Goal: Task Accomplishment & Management: Use online tool/utility

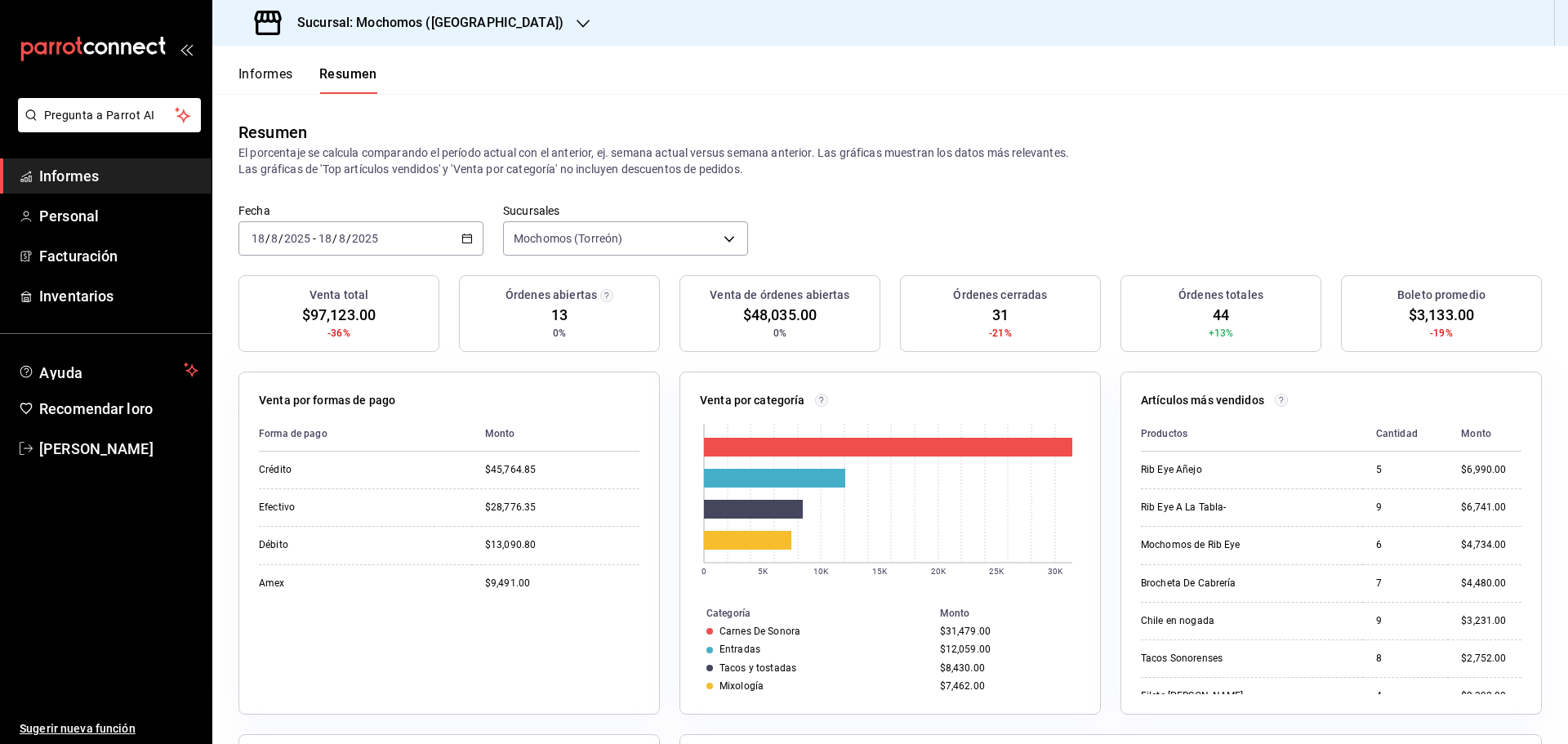
click at [270, 74] on font "Informes" at bounding box center [266, 74] width 55 height 16
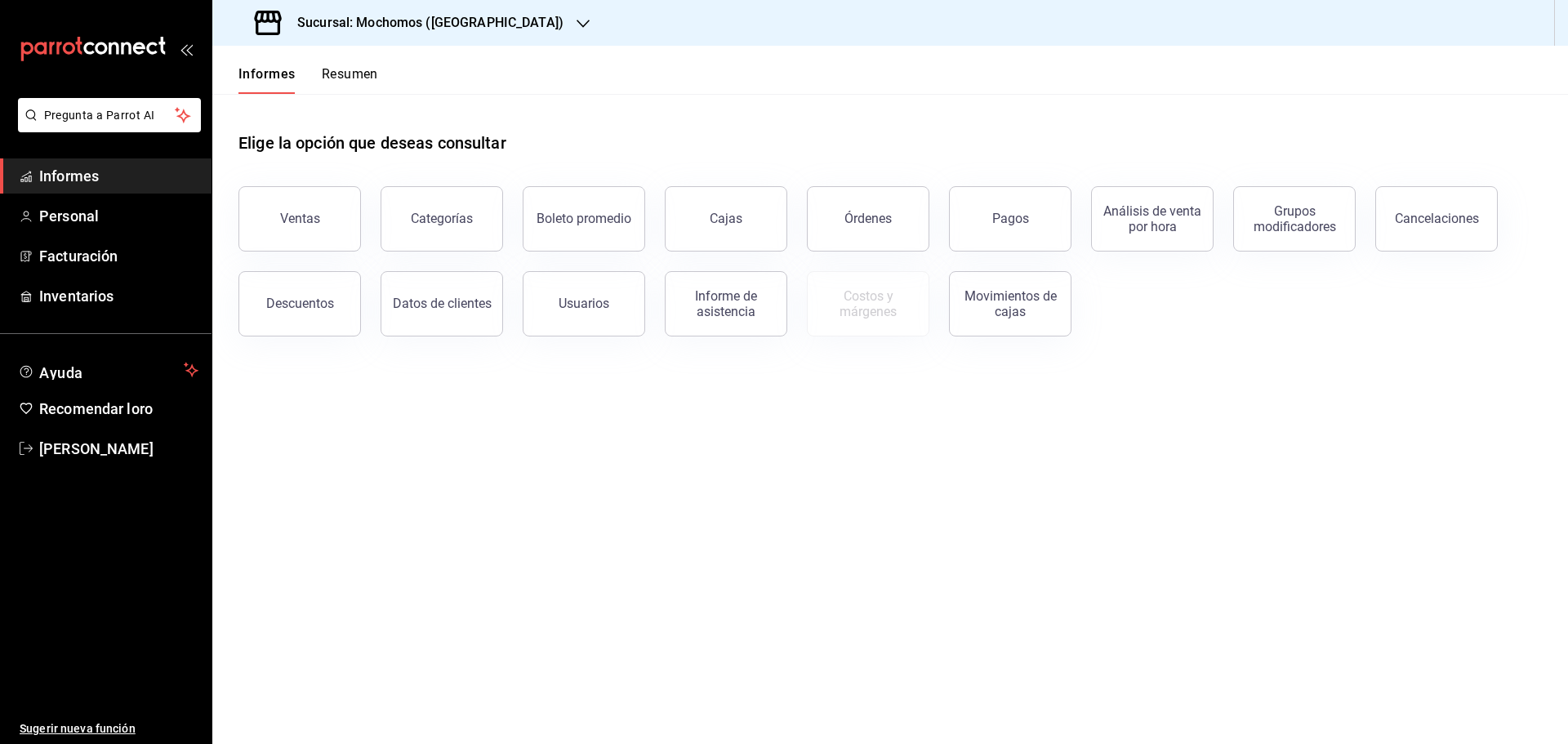
click at [341, 74] on font "Resumen" at bounding box center [350, 74] width 57 height 16
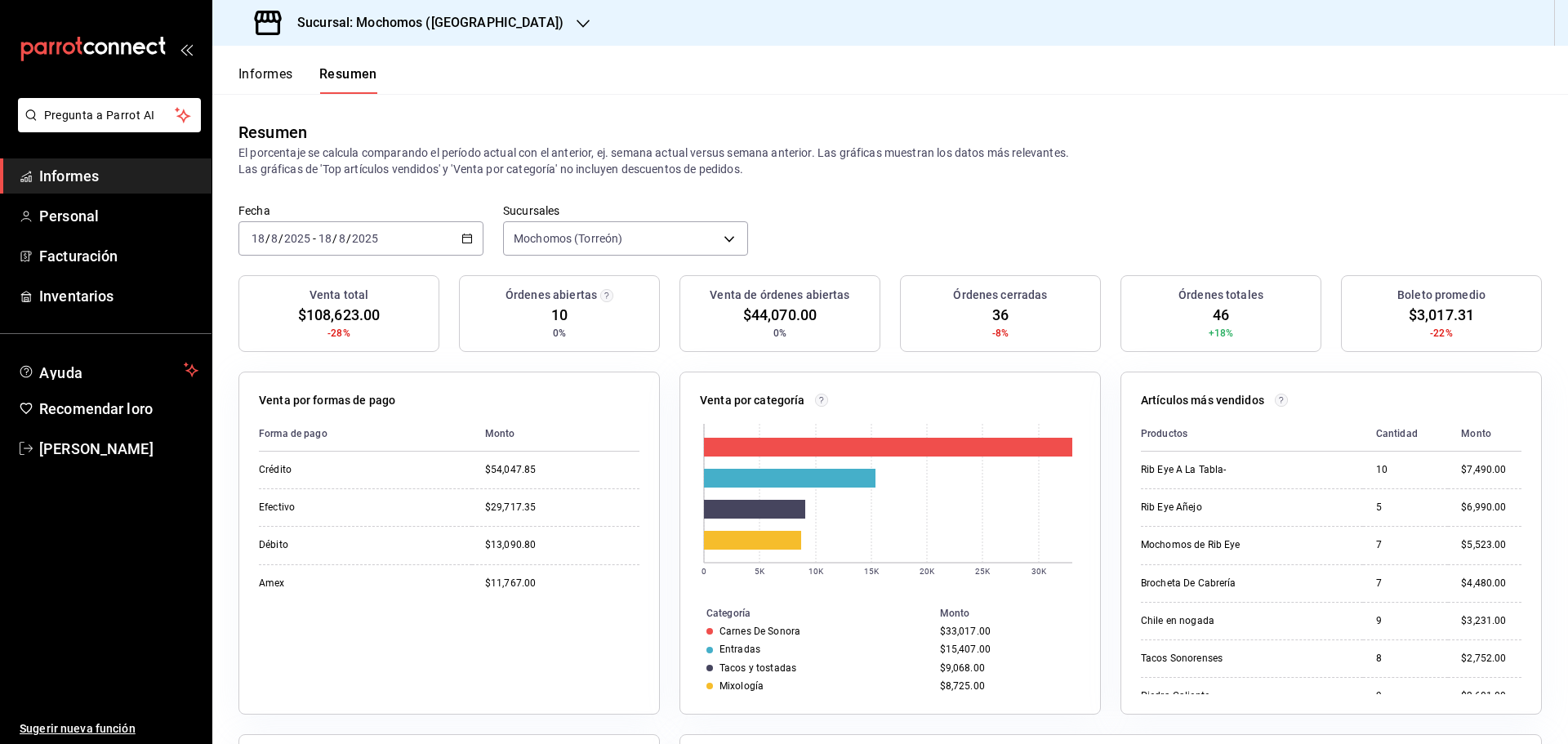
click at [275, 75] on font "Informes" at bounding box center [266, 74] width 55 height 16
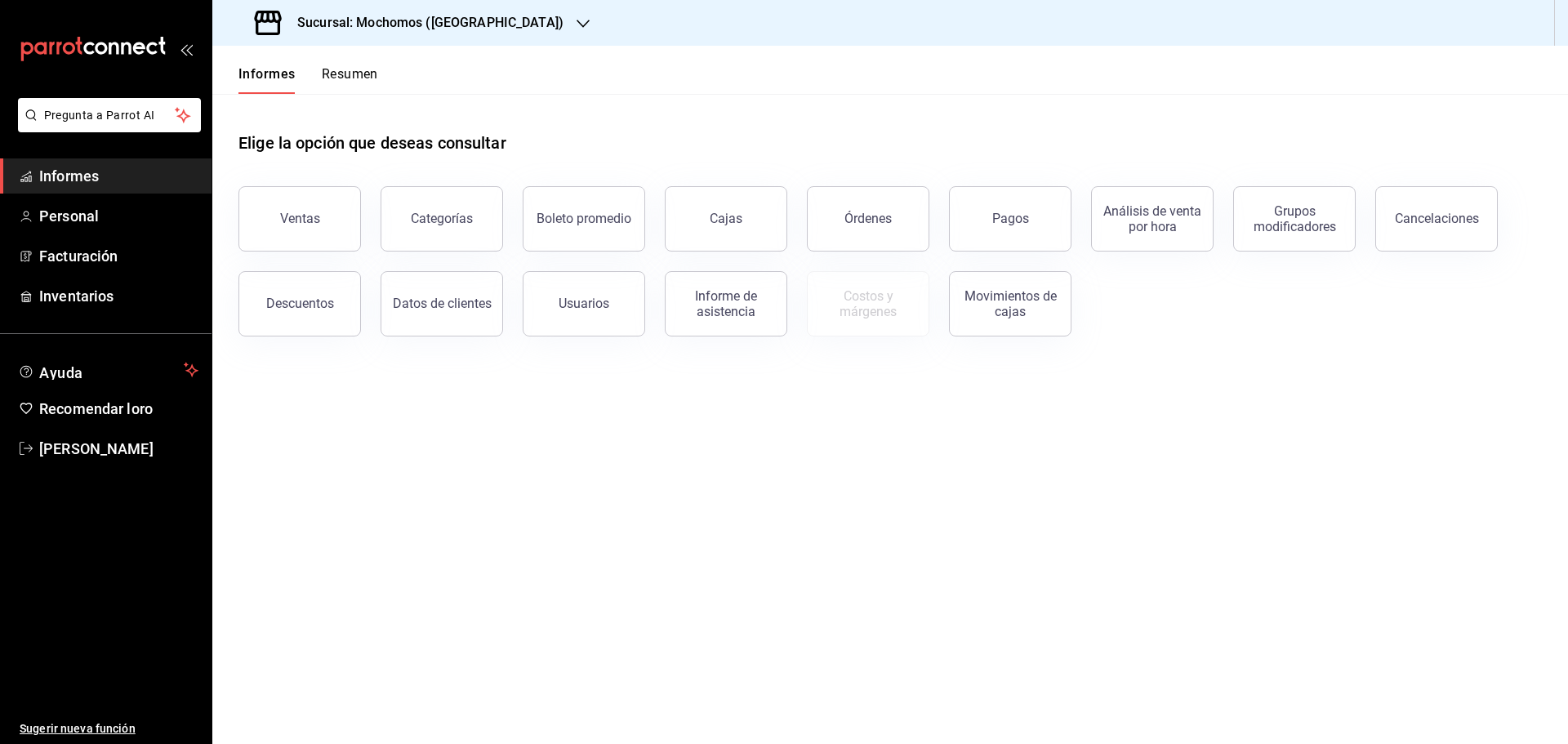
click at [344, 72] on font "Resumen" at bounding box center [350, 74] width 57 height 16
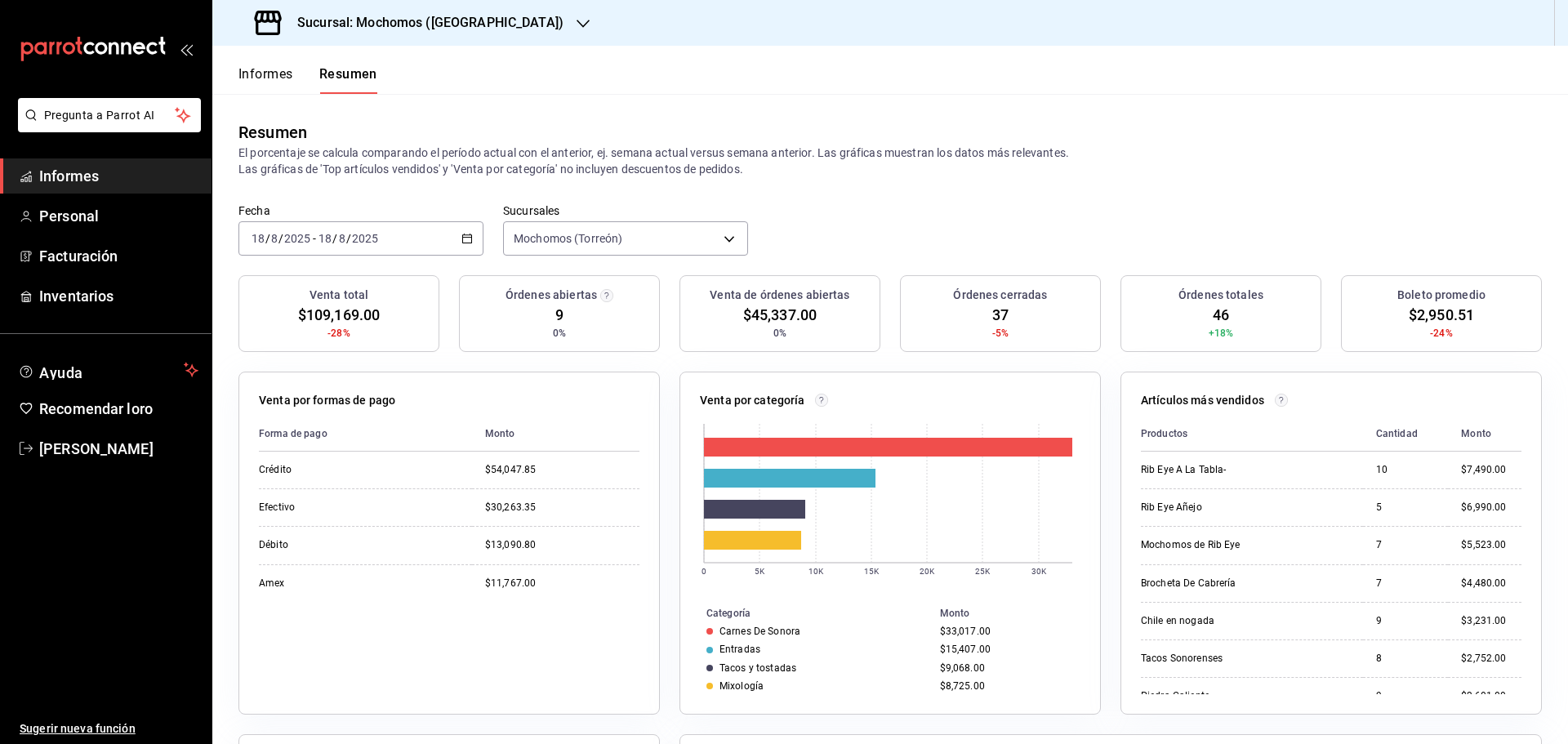
click at [287, 72] on font "Informes" at bounding box center [266, 74] width 55 height 16
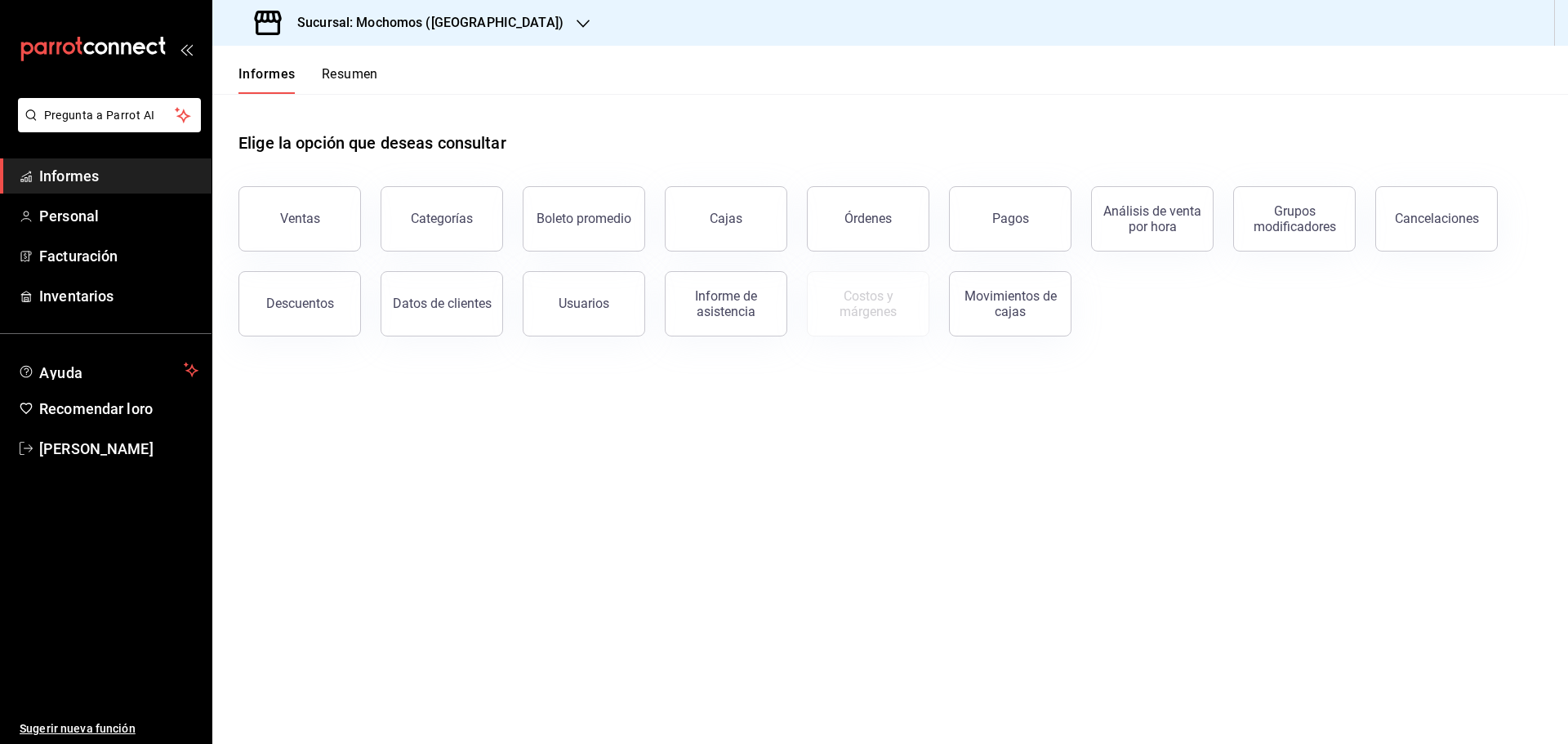
click at [349, 77] on font "Resumen" at bounding box center [350, 74] width 57 height 16
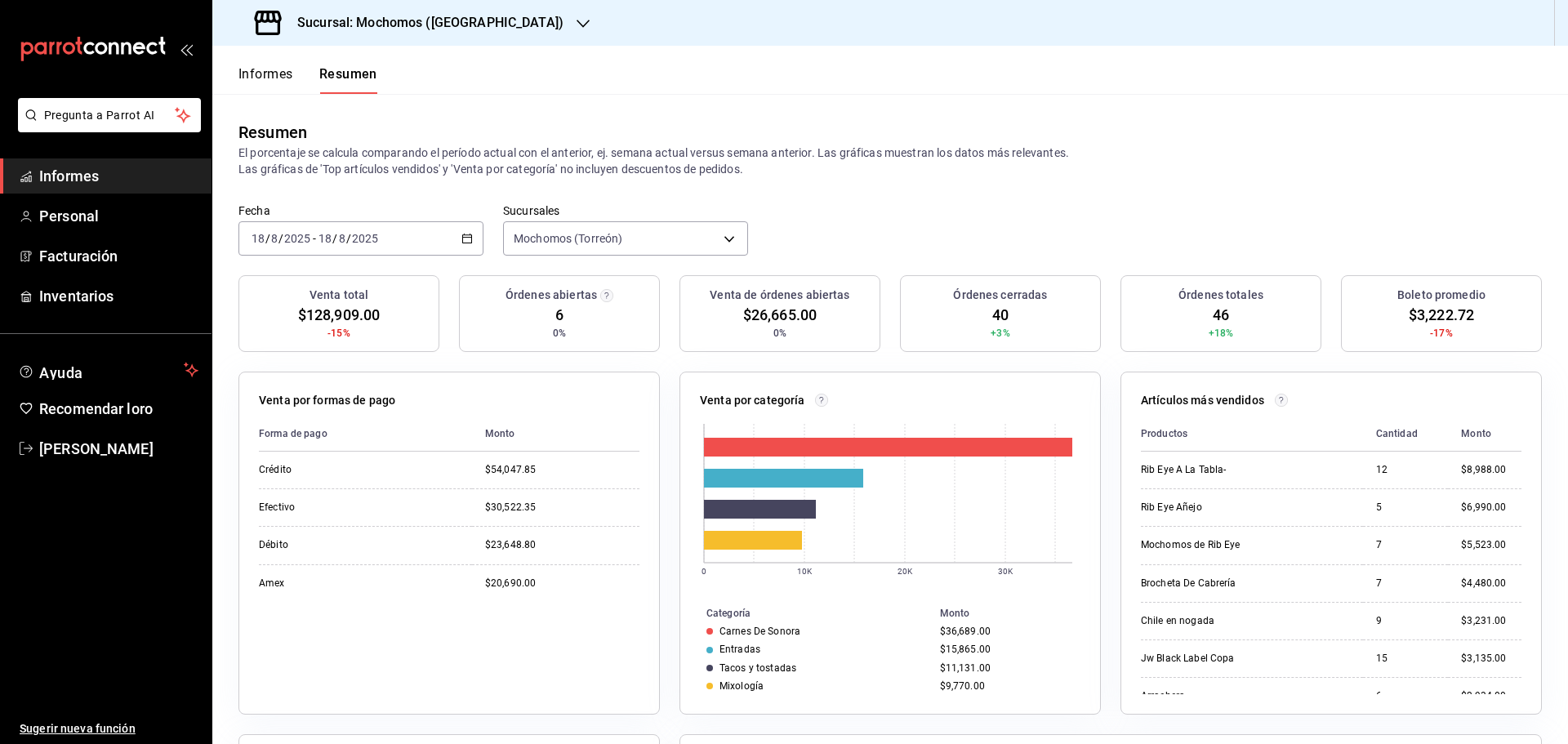
click at [257, 76] on font "Informes" at bounding box center [266, 74] width 55 height 16
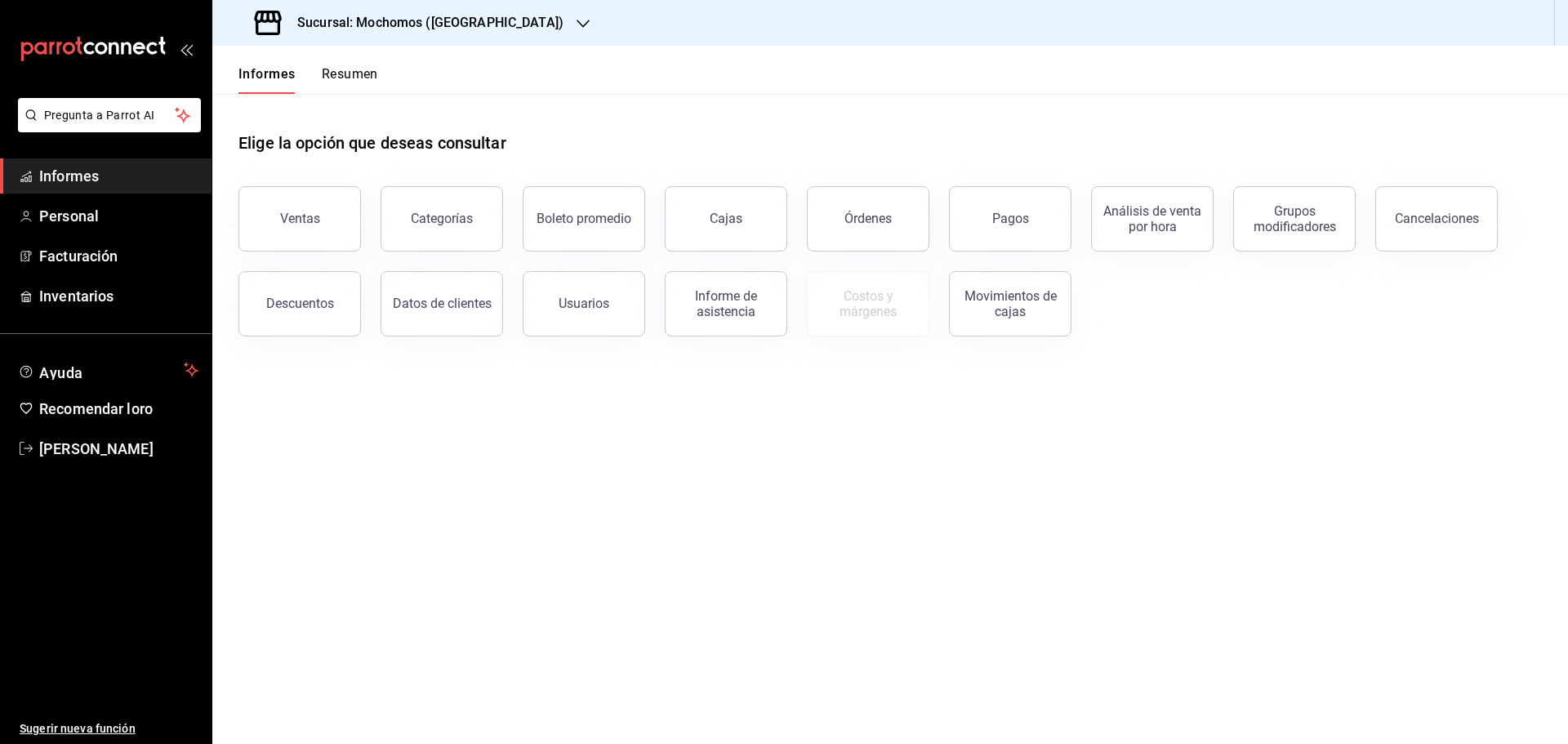
click at [334, 76] on font "Resumen" at bounding box center [350, 74] width 57 height 16
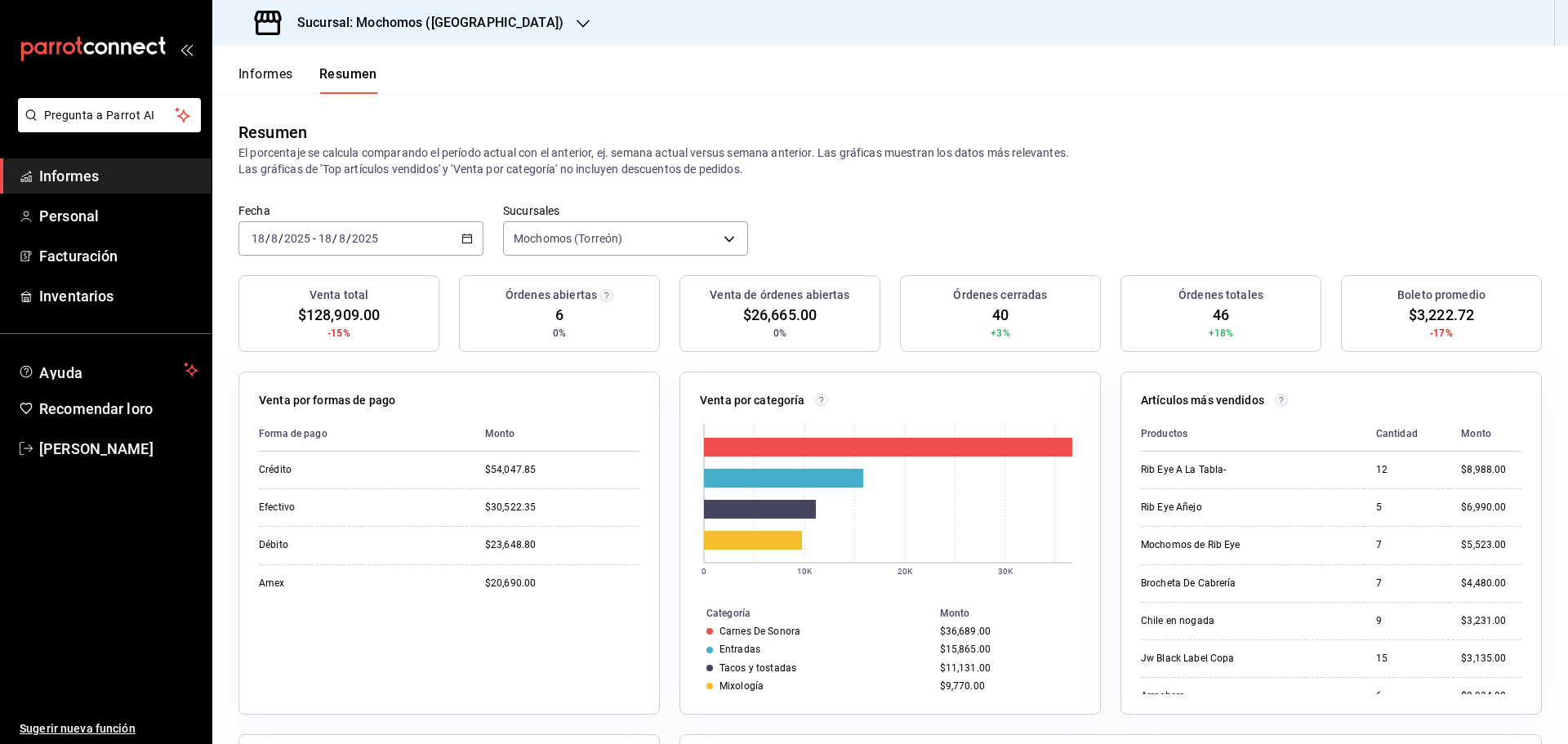
click at [264, 80] on font "Informes" at bounding box center [266, 74] width 55 height 16
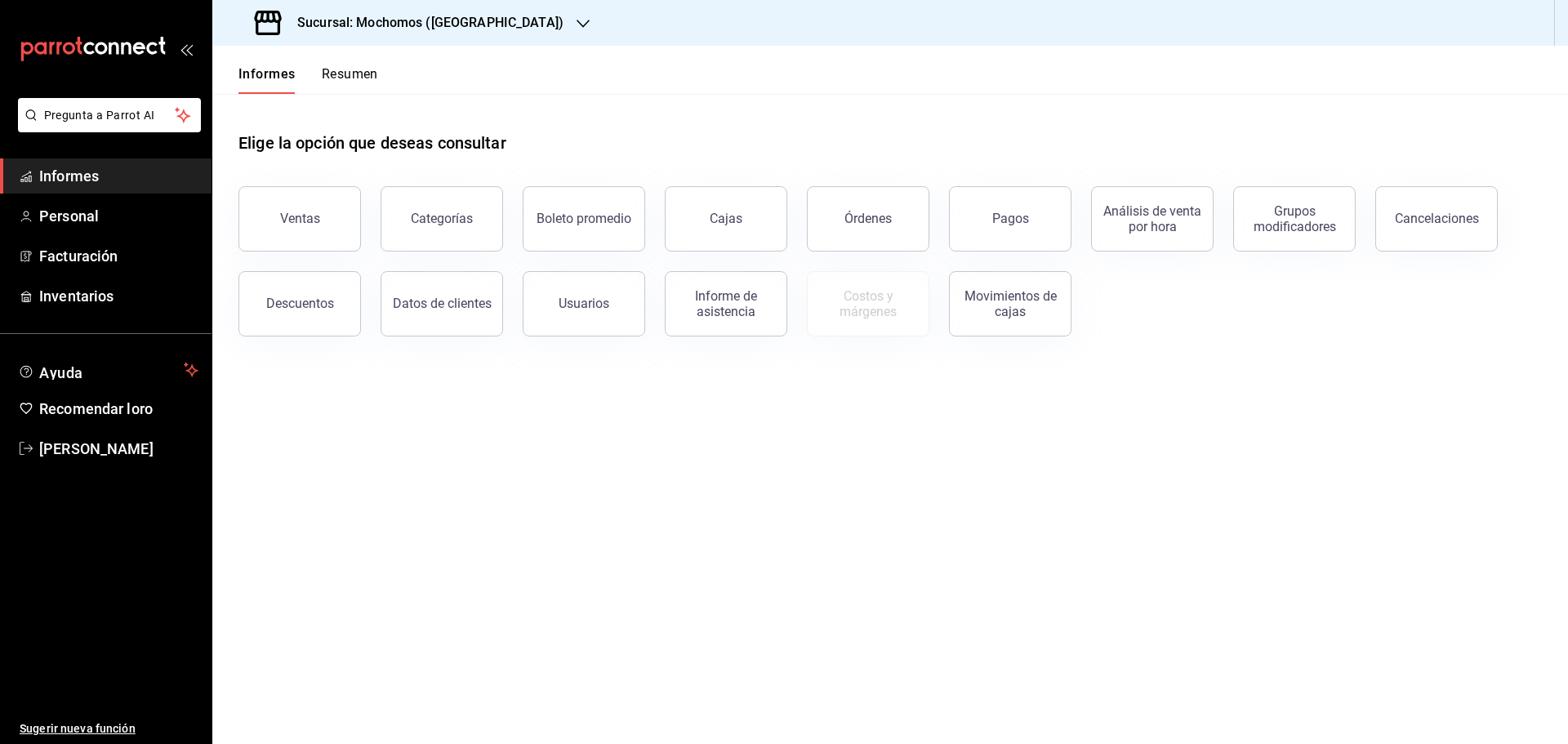
click at [353, 86] on button "Resumen" at bounding box center [350, 80] width 57 height 28
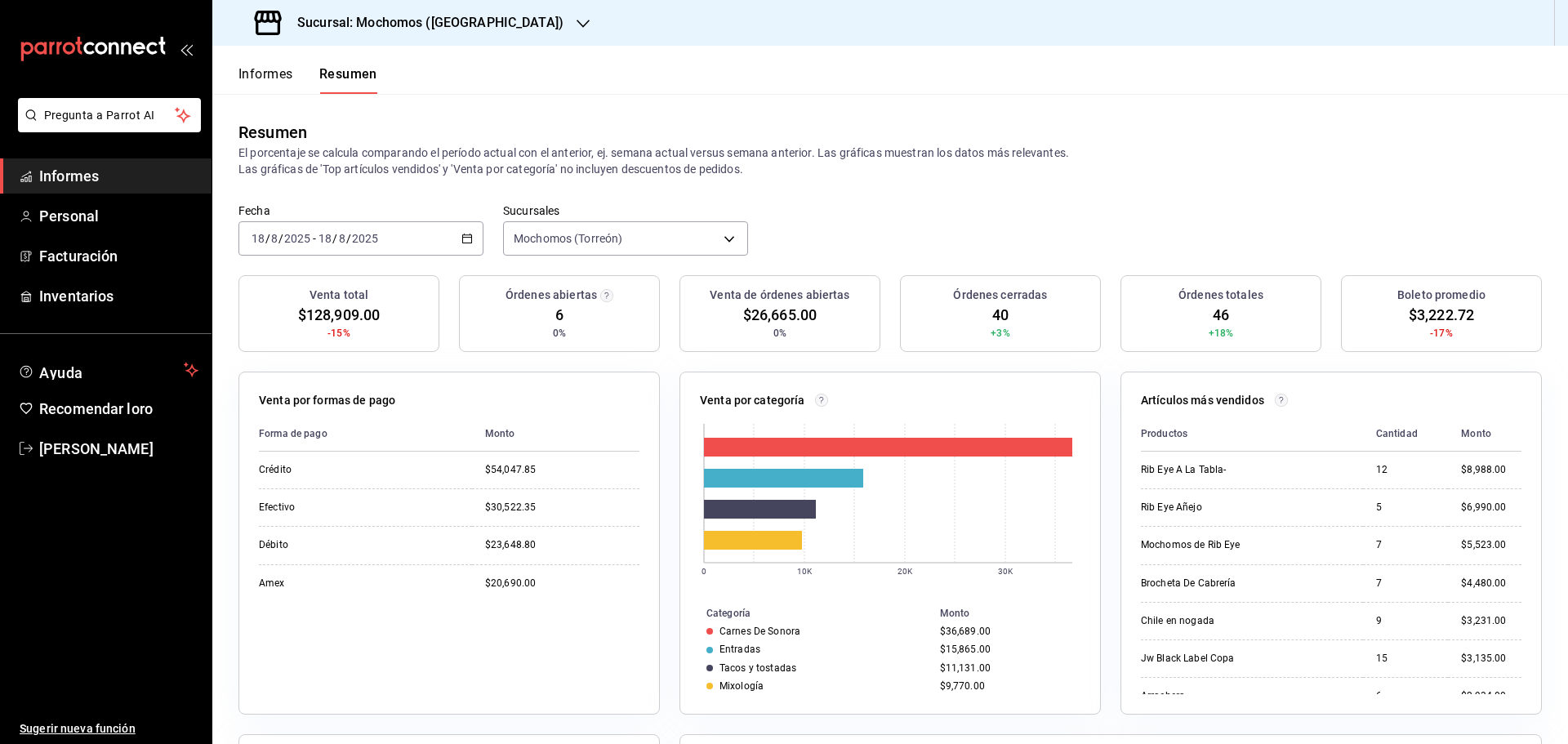
click at [276, 72] on font "Informes" at bounding box center [266, 74] width 55 height 16
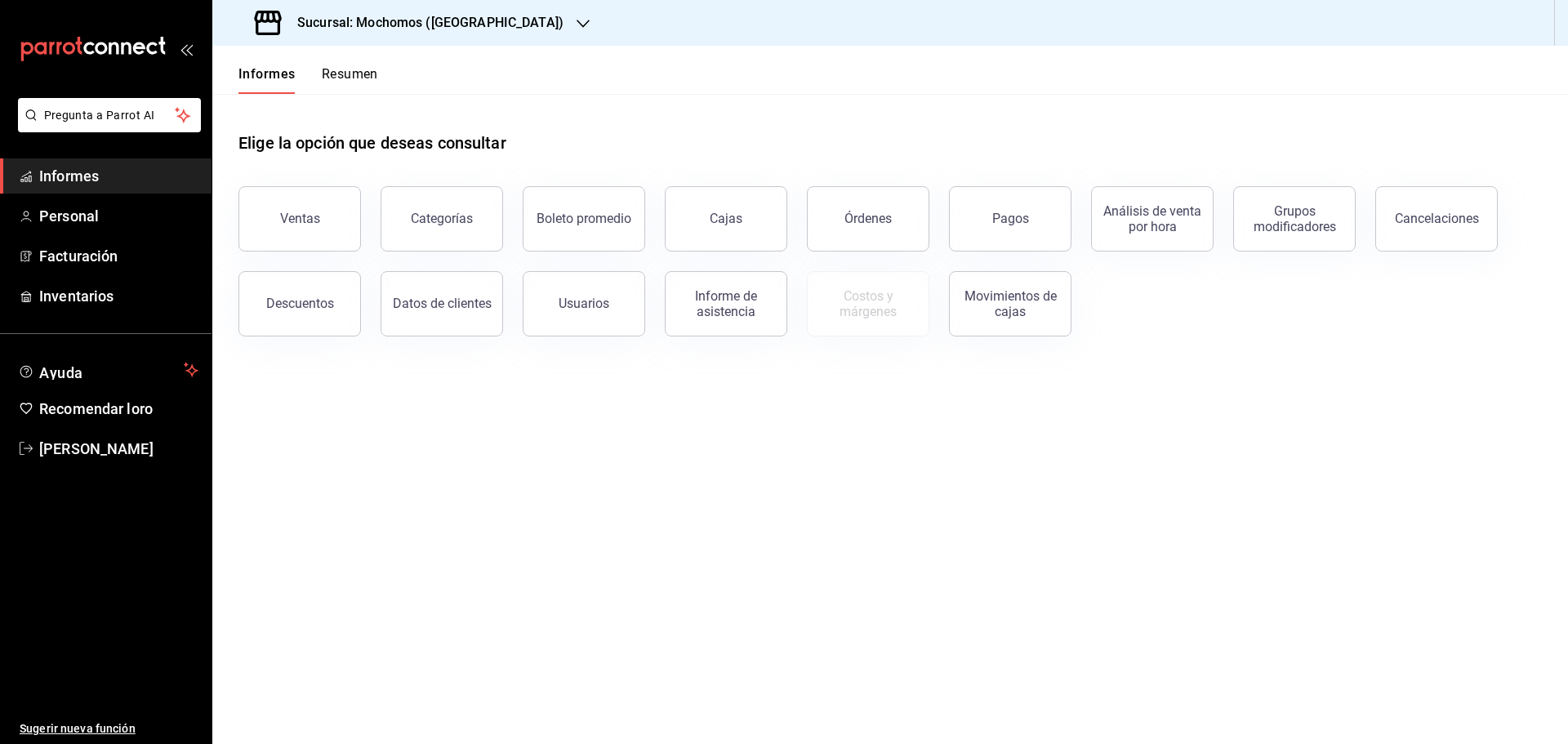
click at [343, 76] on font "Resumen" at bounding box center [350, 74] width 57 height 16
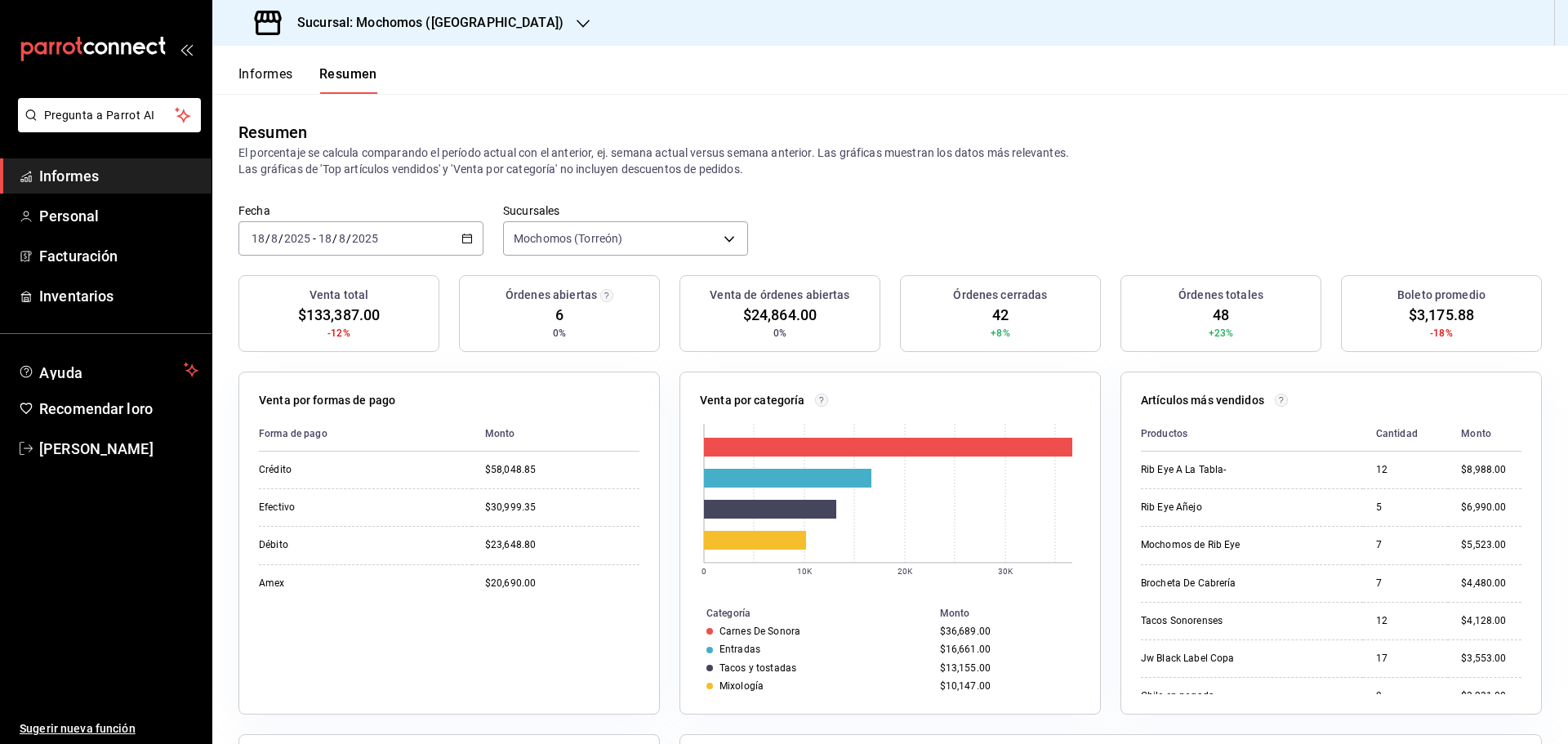
click at [243, 66] on font "Informes" at bounding box center [266, 74] width 55 height 16
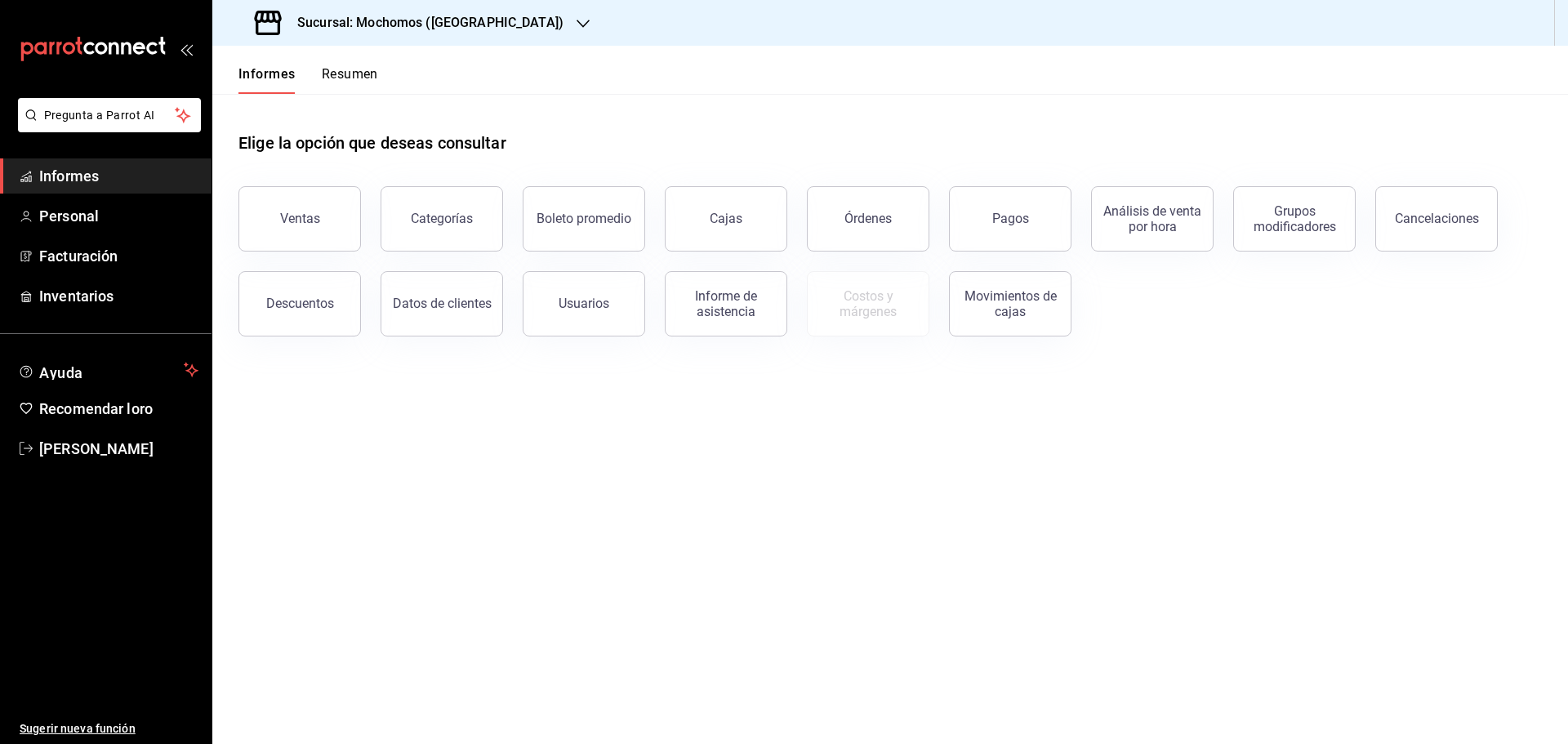
click at [324, 77] on font "Resumen" at bounding box center [350, 74] width 57 height 16
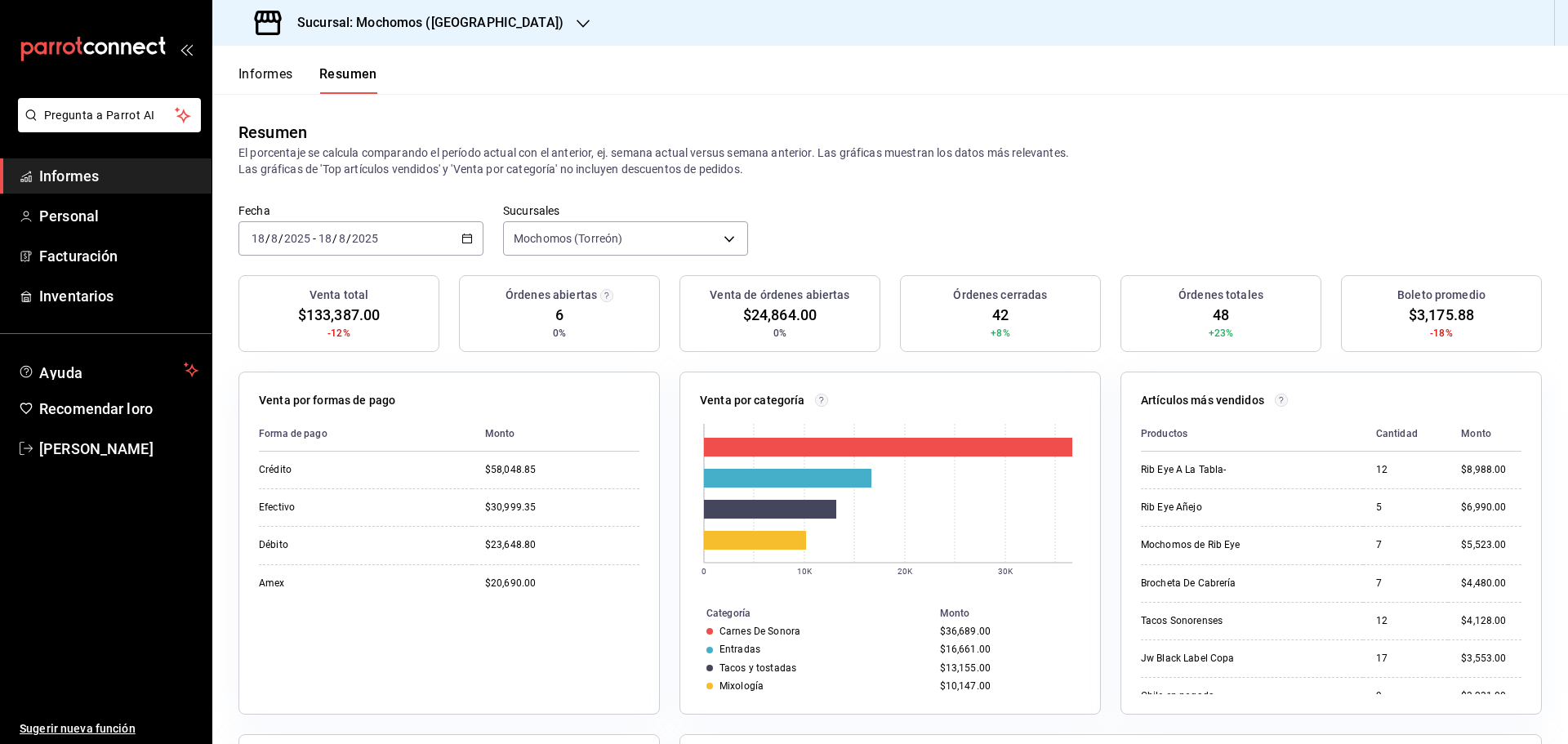
click at [259, 72] on font "Informes" at bounding box center [266, 74] width 55 height 16
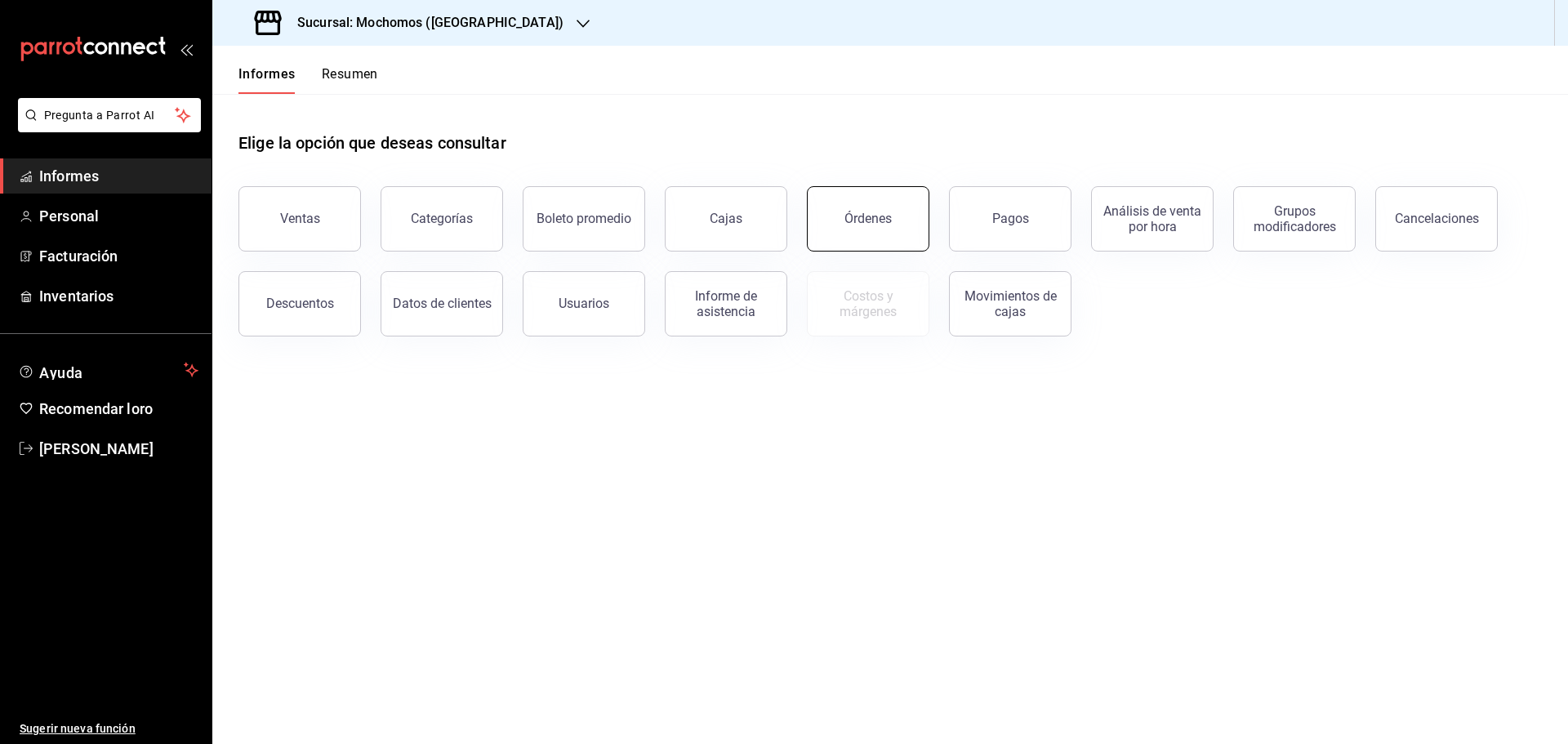
click at [873, 232] on button "Órdenes" at bounding box center [868, 219] width 123 height 65
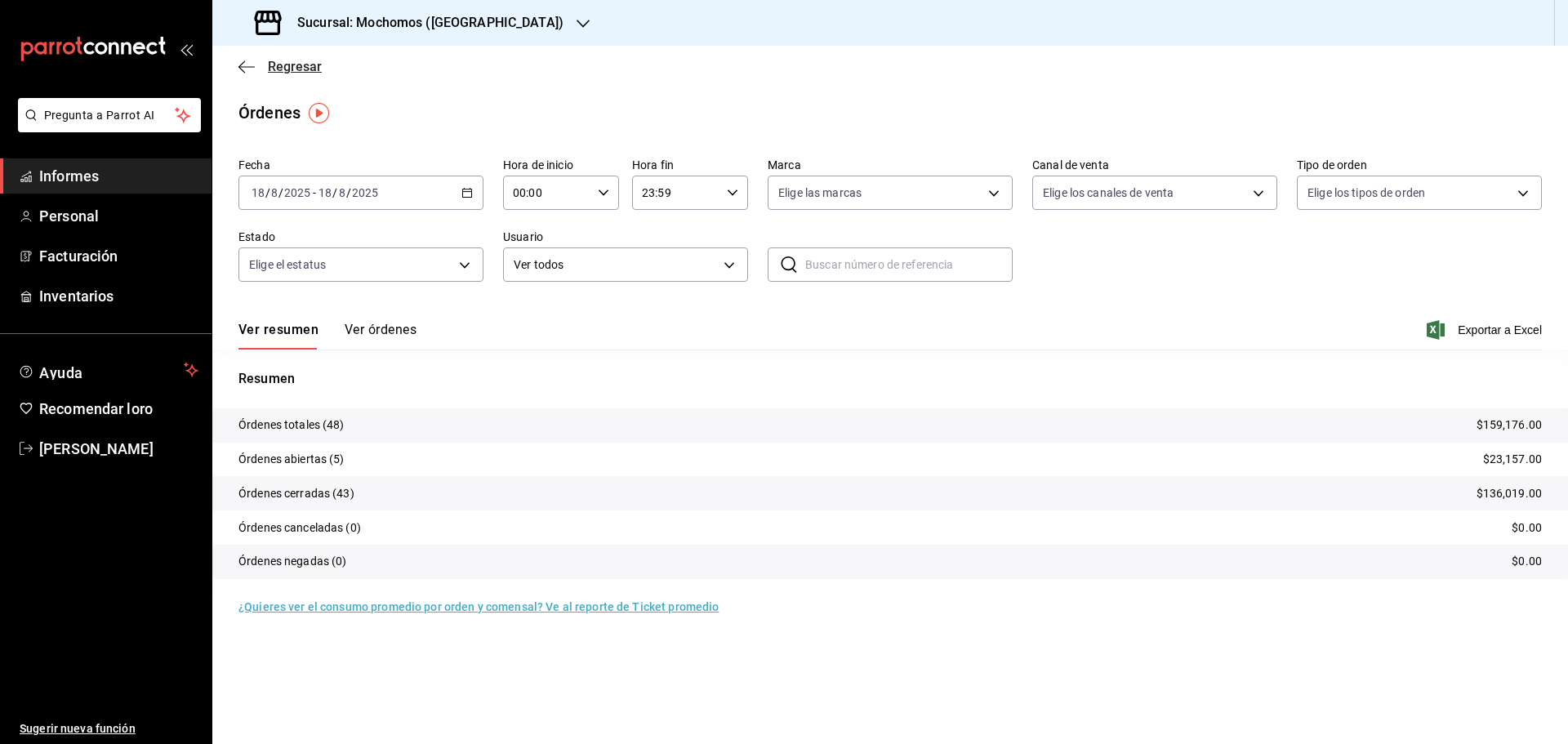
click at [289, 66] on font "Regresar" at bounding box center [294, 67] width 54 height 16
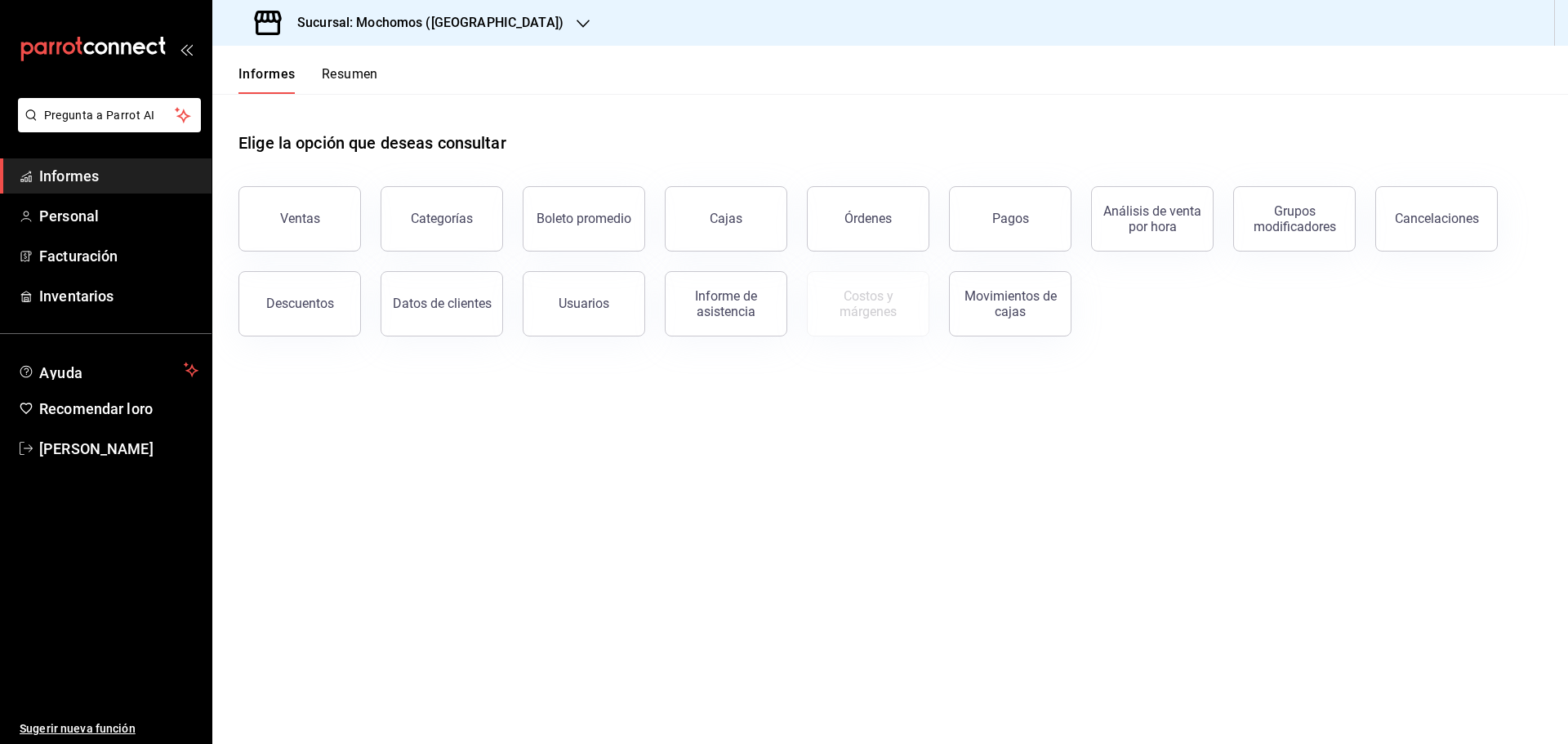
click at [339, 72] on font "Resumen" at bounding box center [350, 74] width 57 height 16
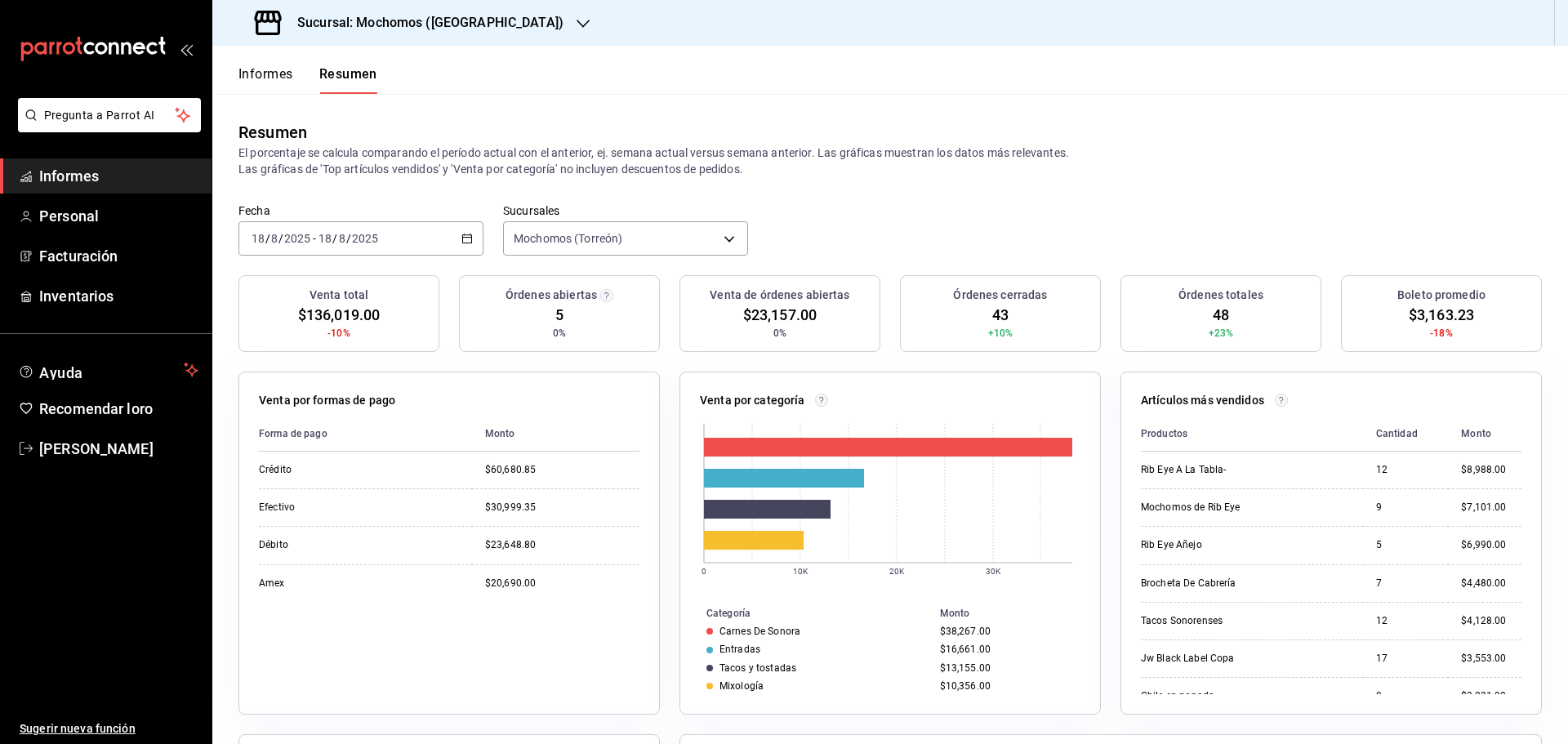
click at [264, 73] on font "Informes" at bounding box center [266, 74] width 55 height 16
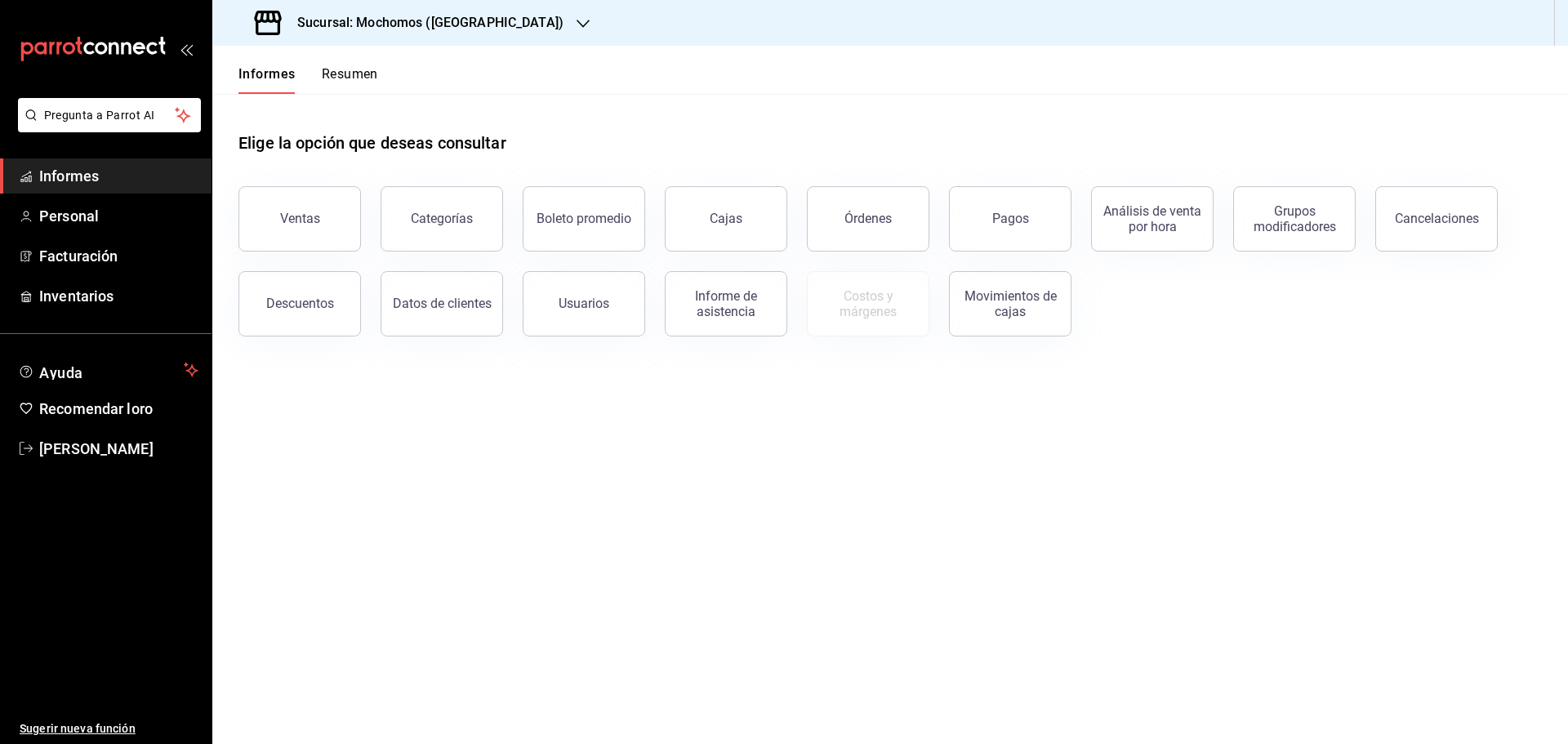
click at [330, 80] on font "Resumen" at bounding box center [350, 74] width 57 height 16
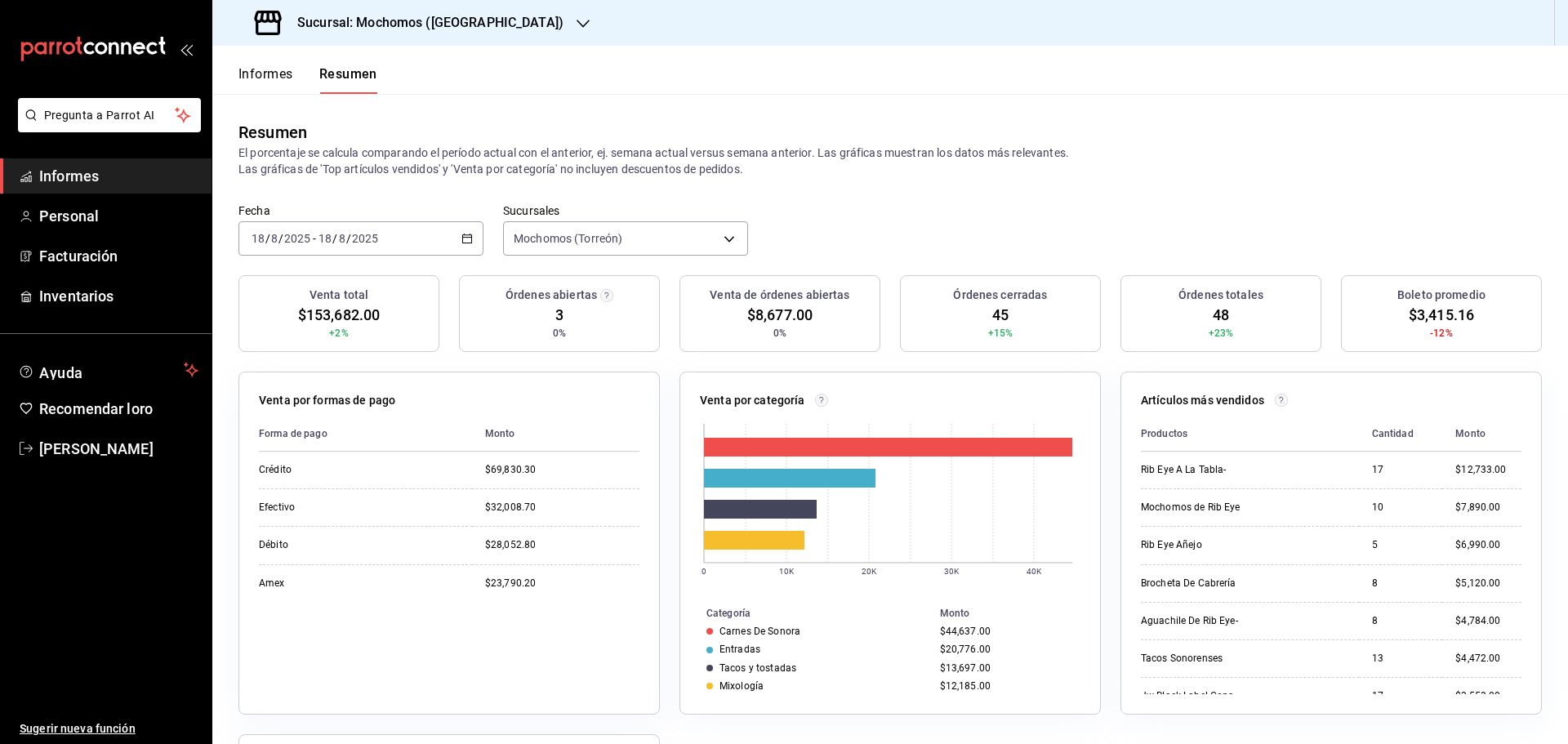
click at [262, 80] on font "Informes" at bounding box center [266, 74] width 55 height 16
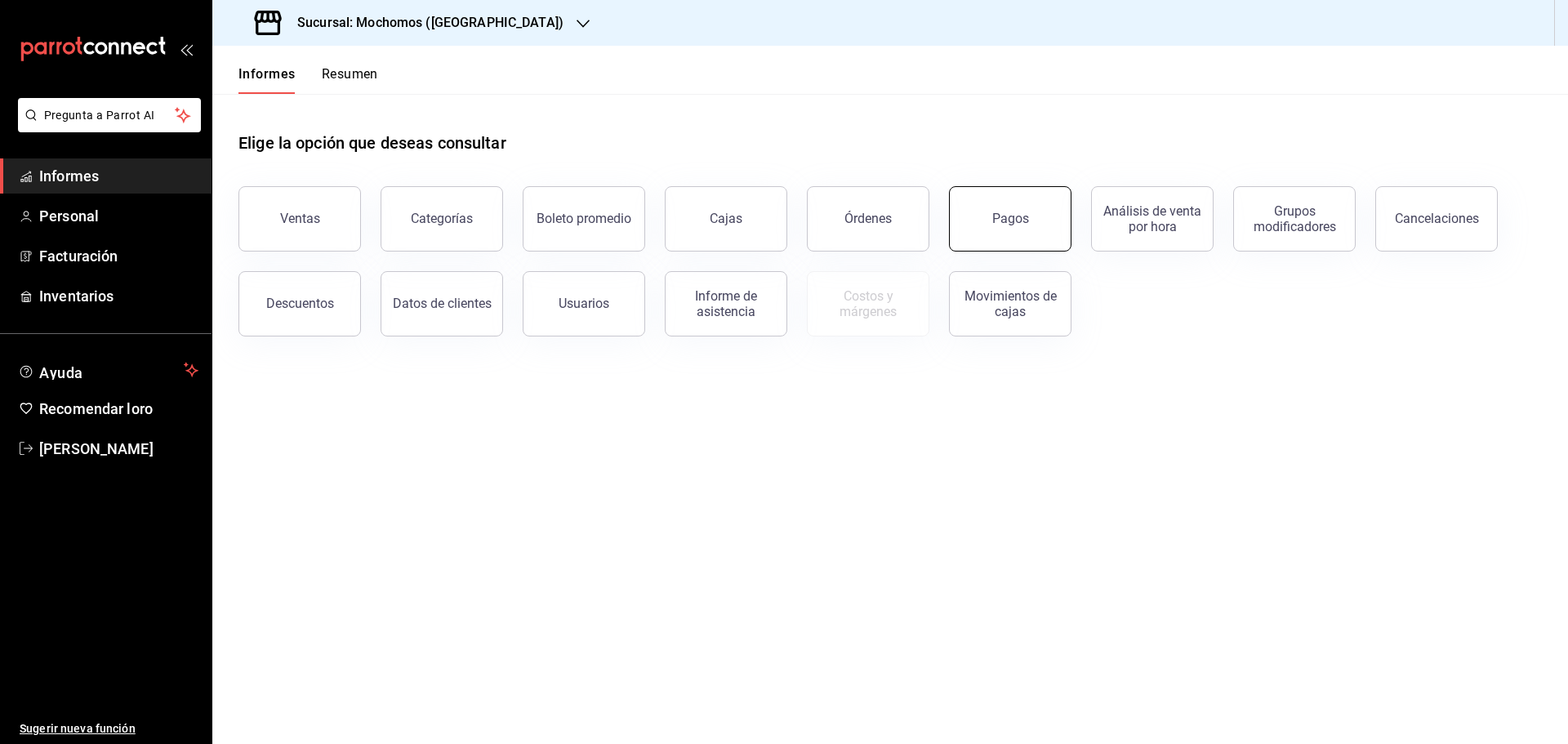
click at [1016, 224] on font "Pagos" at bounding box center [1011, 218] width 37 height 16
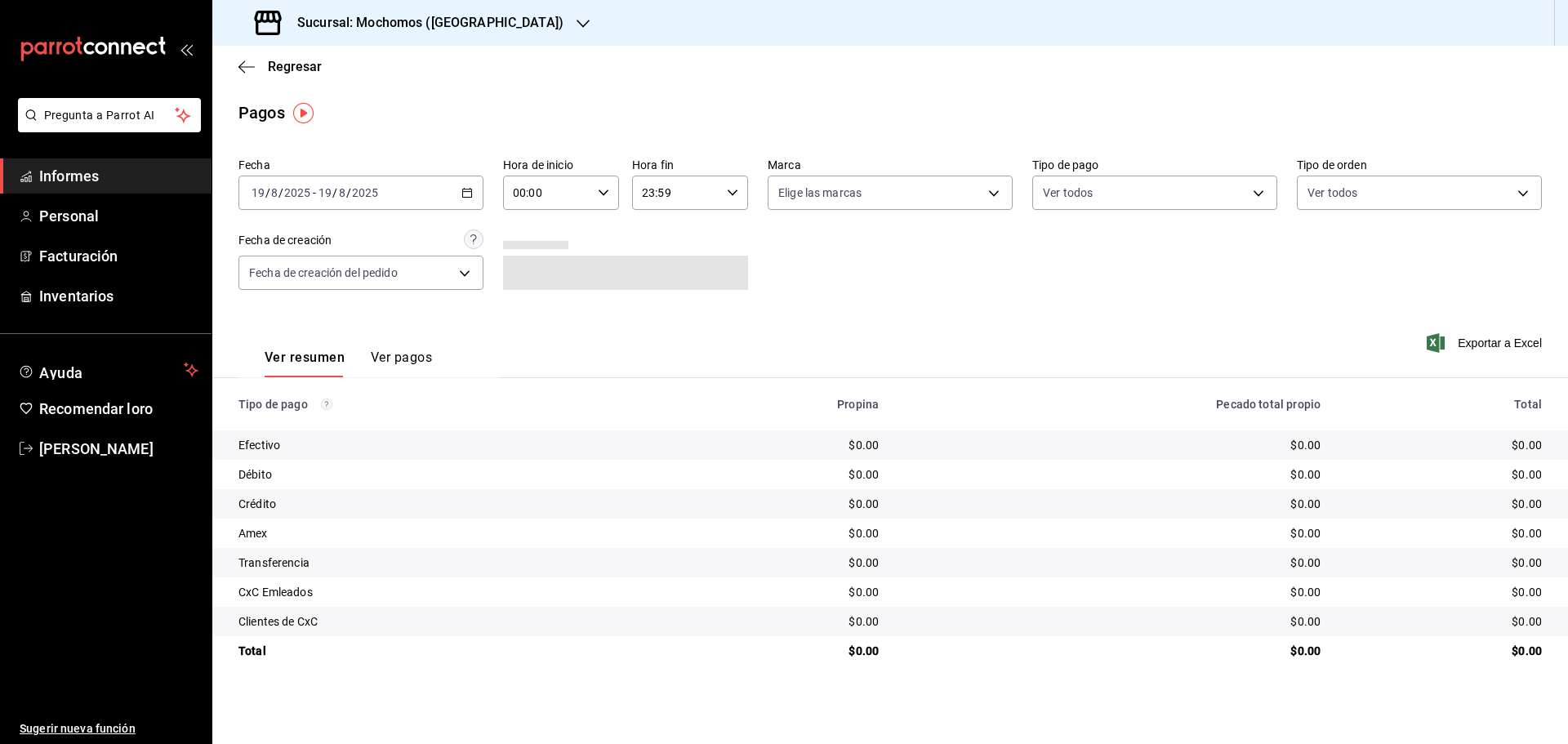
click at [466, 194] on icon "button" at bounding box center [467, 193] width 11 height 11
click at [339, 421] on font "Rango de fechas" at bounding box center [296, 425] width 87 height 13
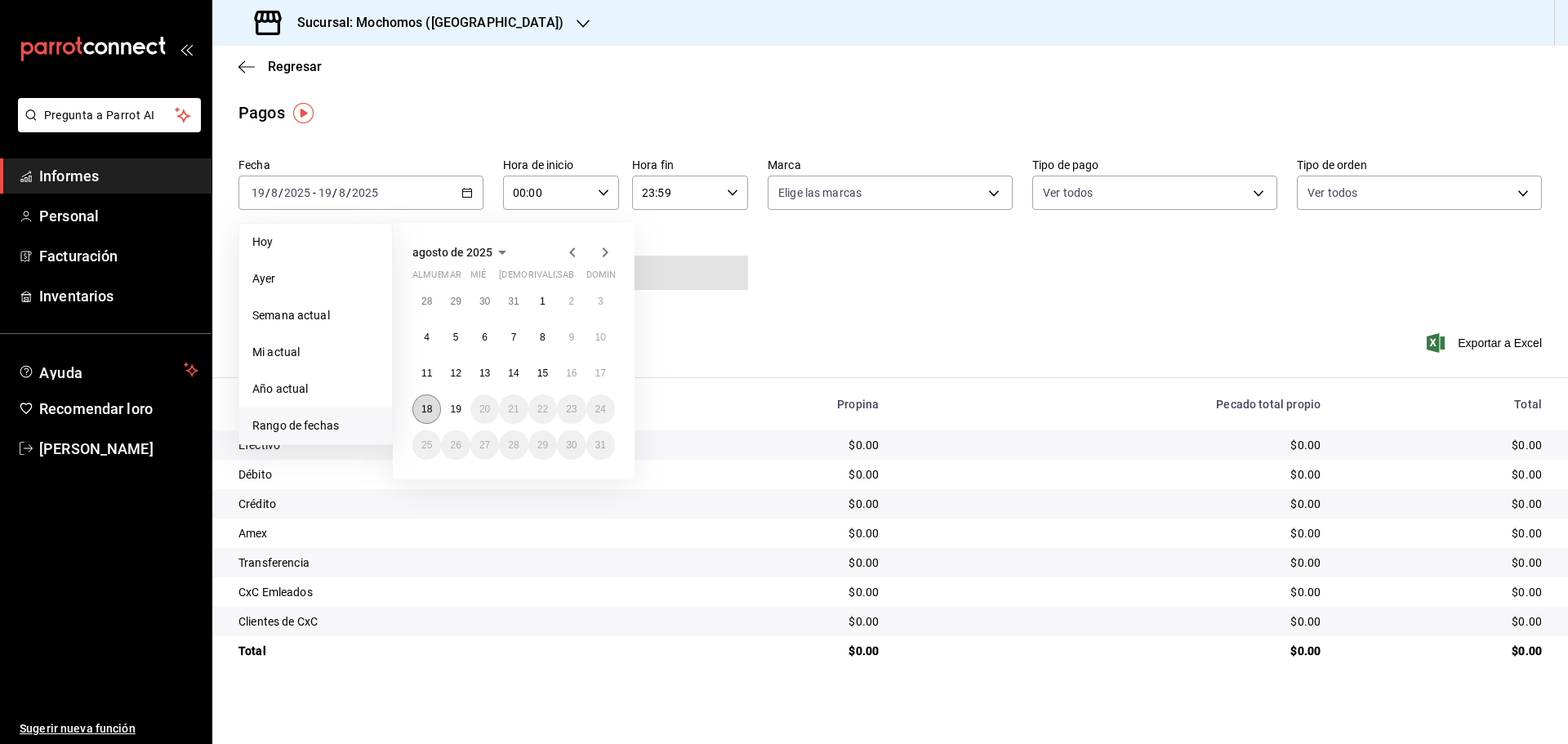
click at [434, 409] on button "18" at bounding box center [427, 408] width 28 height 29
click at [447, 409] on button "19" at bounding box center [455, 408] width 28 height 29
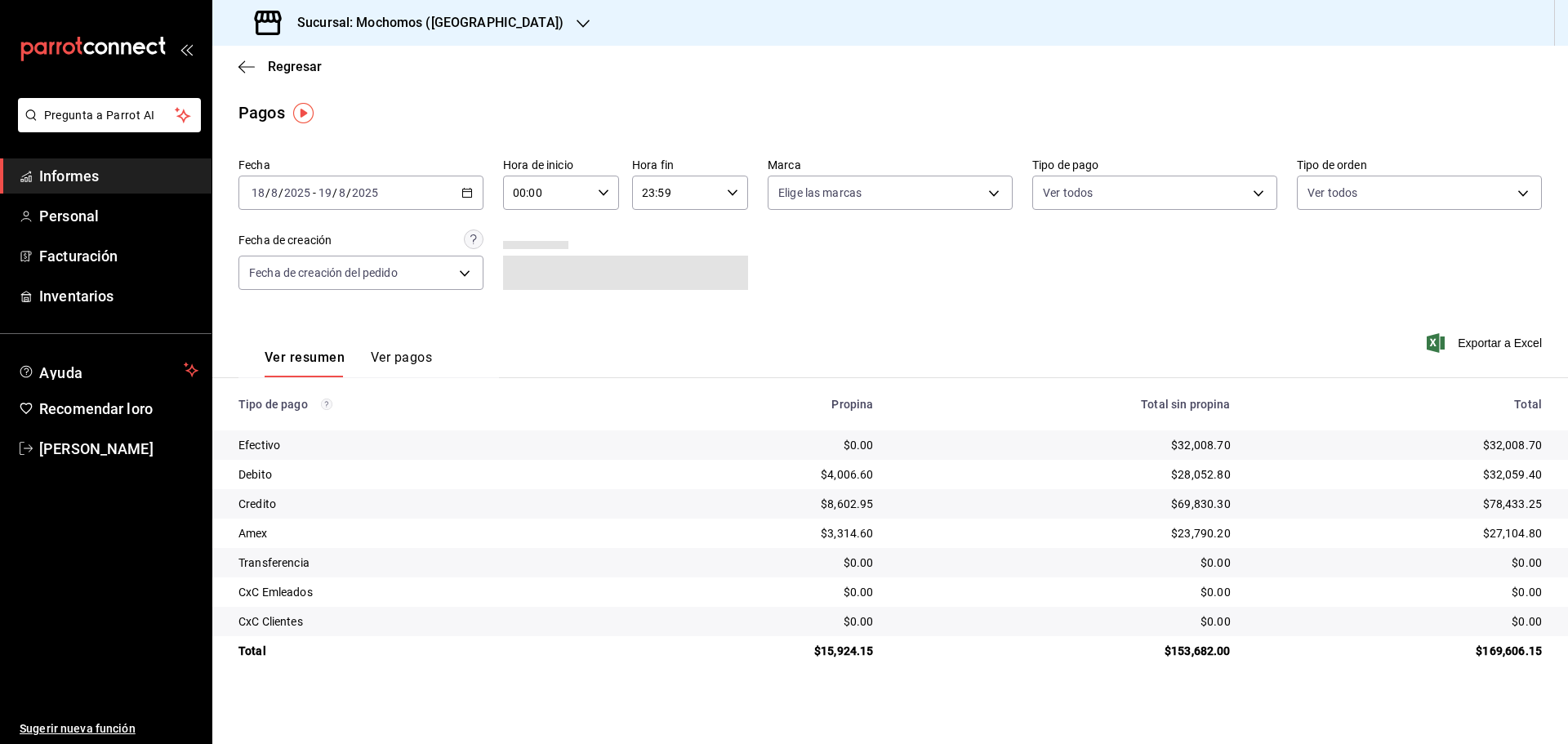
click at [605, 195] on icon "button" at bounding box center [604, 193] width 11 height 11
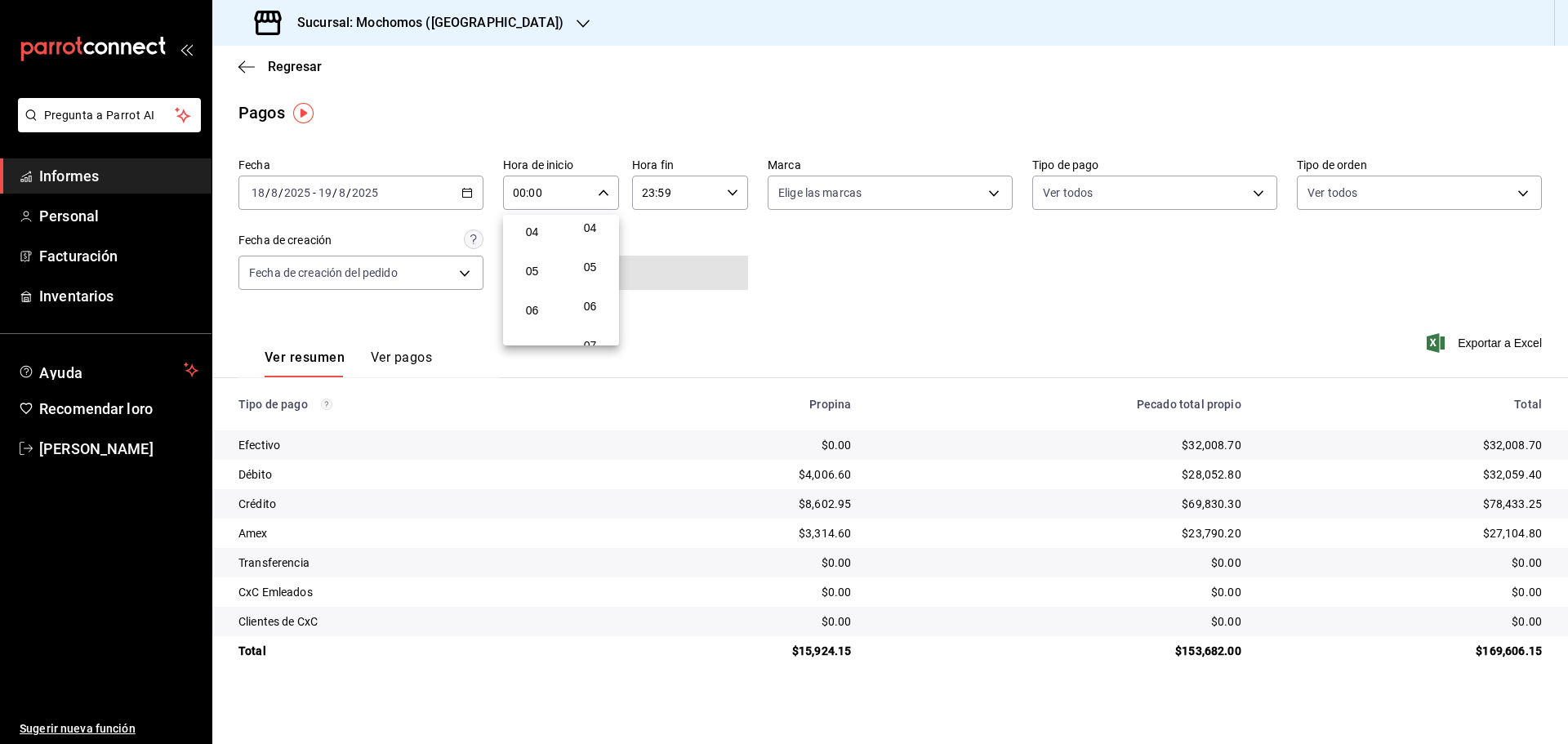
scroll to position [163, 0]
click at [537, 269] on font "05" at bounding box center [532, 267] width 13 height 13
type input "05:00"
click at [727, 190] on div at bounding box center [784, 372] width 1568 height 744
click at [734, 191] on icon "button" at bounding box center [733, 193] width 11 height 11
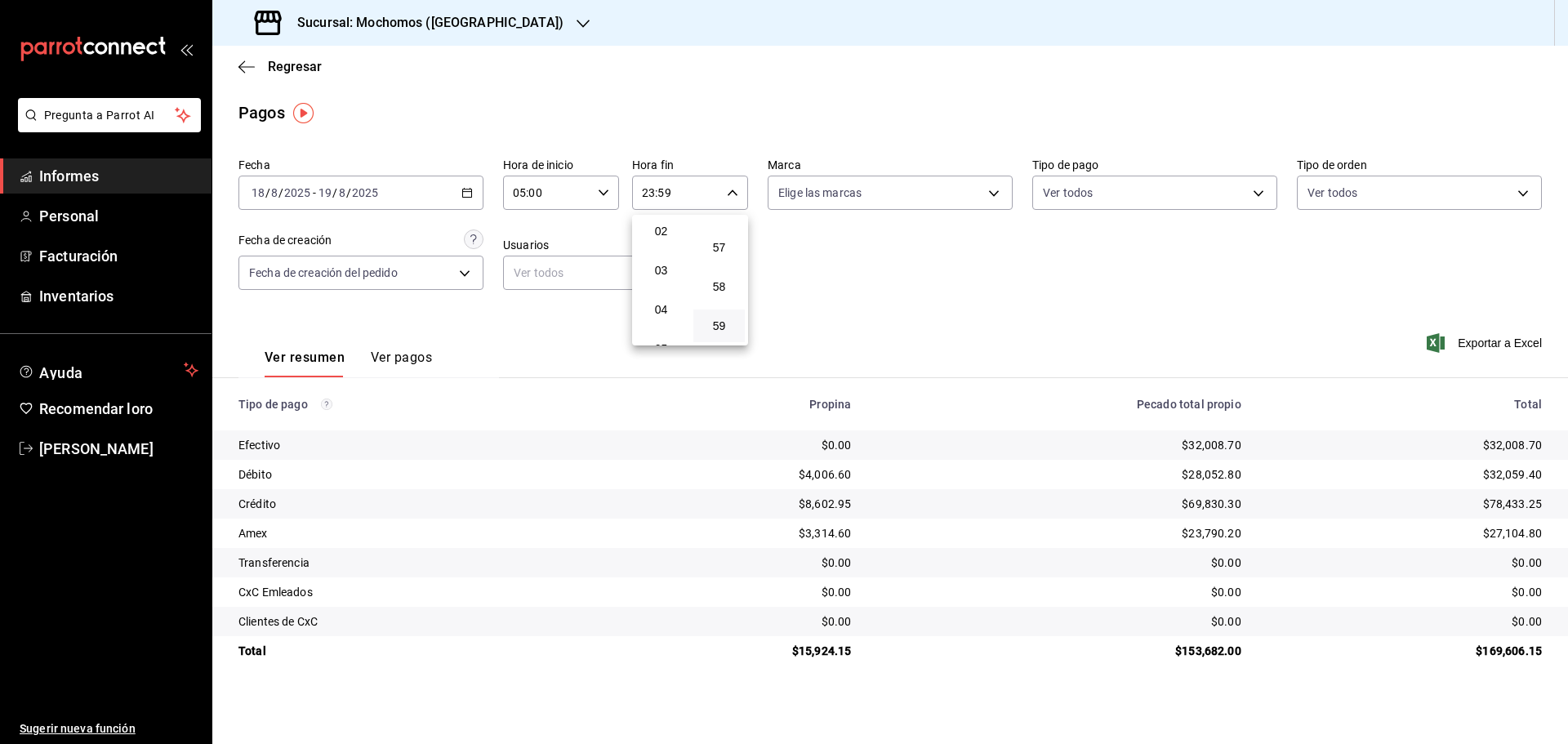
scroll to position [163, 0]
click at [658, 263] on font "05" at bounding box center [661, 267] width 13 height 13
type input "05:59"
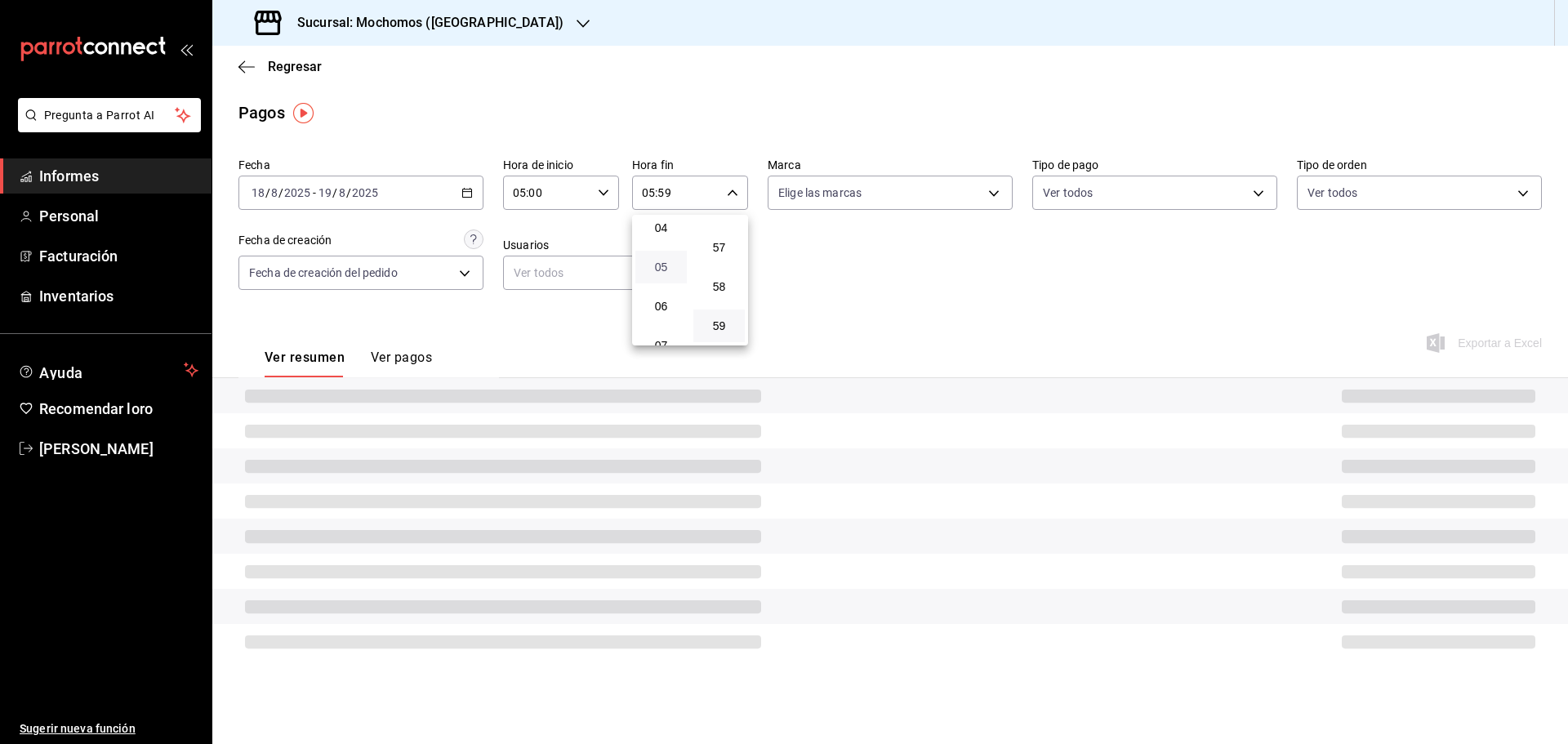
click at [658, 263] on font "05" at bounding box center [661, 267] width 13 height 13
